Goal: Obtain resource: Obtain resource

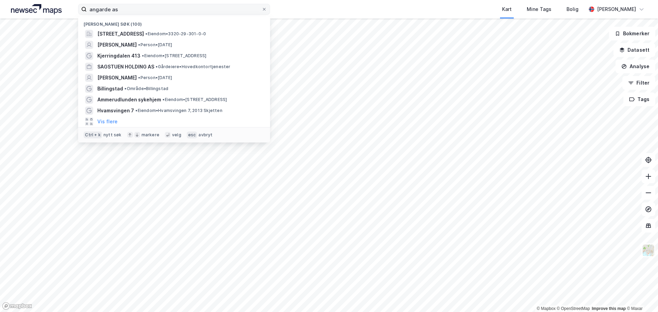
type input "angarde as"
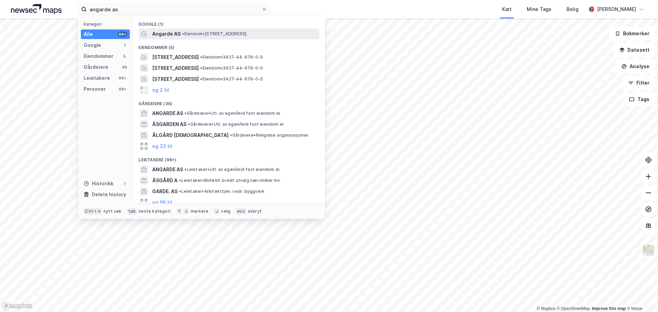
click at [170, 36] on span "Angarde AS" at bounding box center [166, 34] width 28 height 8
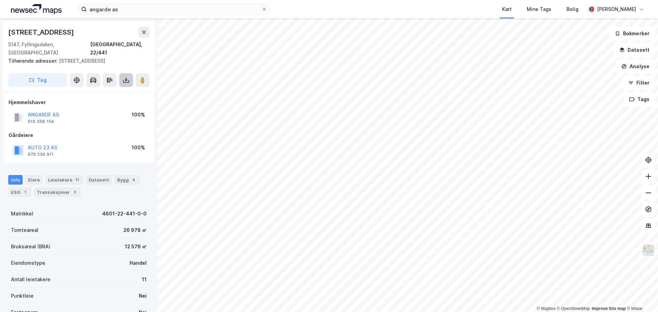
click at [123, 77] on icon at bounding box center [126, 80] width 7 height 7
click at [110, 91] on div "Last ned grunnbok" at bounding box center [92, 93] width 40 height 5
